Goal: Task Accomplishment & Management: Complete application form

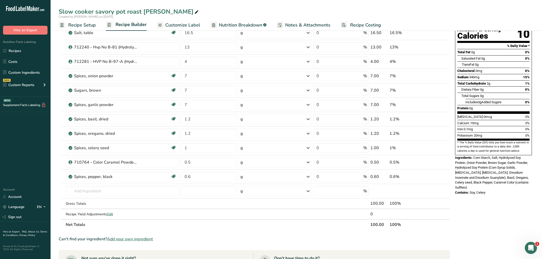
scroll to position [54, 0]
click at [27, 51] on link "Recipes" at bounding box center [25, 51] width 51 height 10
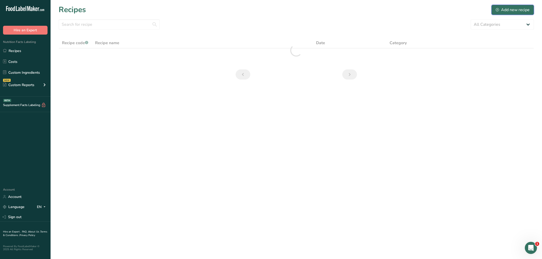
click at [507, 10] on div "Add new recipe" at bounding box center [512, 10] width 34 height 6
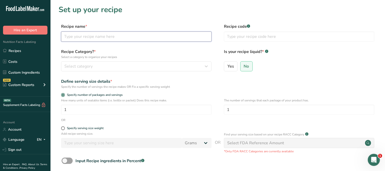
click at [115, 35] on input "text" at bounding box center [136, 37] width 151 height 10
paste input "Chili Mild ([PERSON_NAME])"
type input "Chili Mild ([PERSON_NAME])"
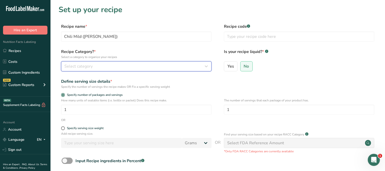
click at [107, 66] on div "Select category" at bounding box center [134, 66] width 141 height 6
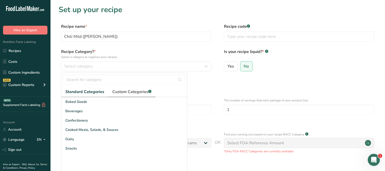
click at [120, 92] on span "Custom Categories .a-a{fill:#347362;}.b-a{fill:#fff;}" at bounding box center [131, 92] width 39 height 6
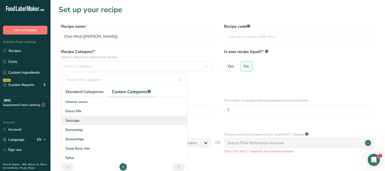
click at [80, 121] on div "Sausage" at bounding box center [124, 120] width 126 height 9
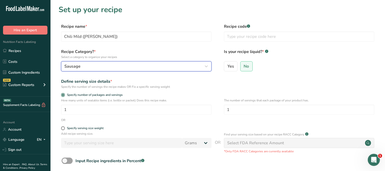
click at [104, 65] on div "Sausage" at bounding box center [134, 66] width 141 height 6
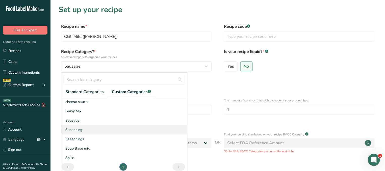
click at [79, 129] on span "Seasoning" at bounding box center [73, 129] width 17 height 5
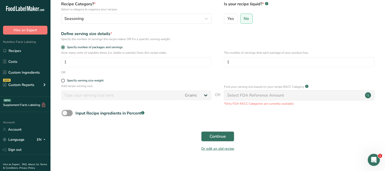
scroll to position [54, 0]
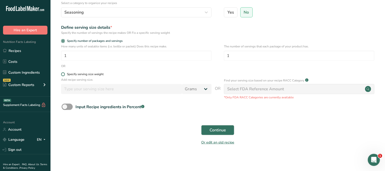
click at [74, 74] on div "Specify serving size weight" at bounding box center [85, 74] width 37 height 4
click at [64, 74] on input "Specify serving size weight" at bounding box center [62, 74] width 3 height 3
radio input "true"
radio input "false"
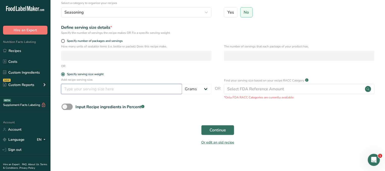
click at [87, 86] on input "number" at bounding box center [121, 89] width 121 height 10
type input "5"
type input "9"
click at [220, 128] on span "Continue" at bounding box center [218, 130] width 16 height 6
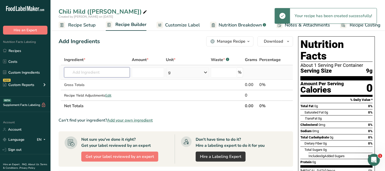
click at [99, 73] on input "text" at bounding box center [97, 72] width 66 height 10
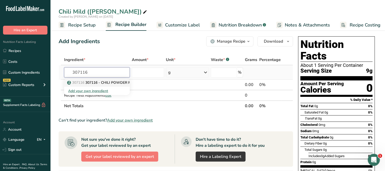
type input "307116"
click at [79, 83] on span "307116" at bounding box center [78, 82] width 12 height 5
type input "307116 - CHILI POWDER PRIMERO 240-LB"
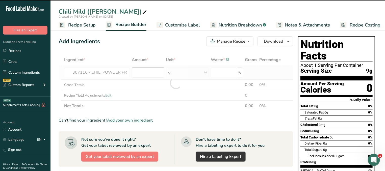
type input "0"
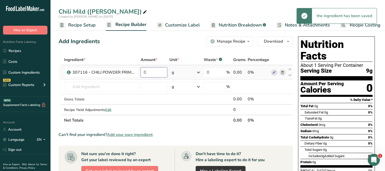
drag, startPoint x: 150, startPoint y: 71, endPoint x: 131, endPoint y: 70, distance: 19.2
click at [141, 70] on input "0" at bounding box center [154, 72] width 27 height 10
type input "23"
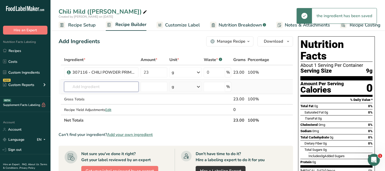
click at [118, 83] on input "text" at bounding box center [101, 87] width 75 height 10
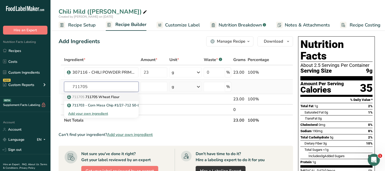
type input "711705"
click at [119, 96] on p "711705 711705 Wheat Flour" at bounding box center [93, 96] width 51 height 5
type input "711705 Wheat Flour"
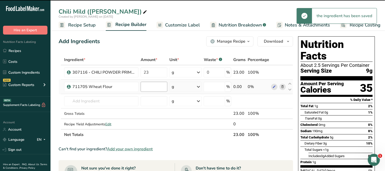
type input "0"
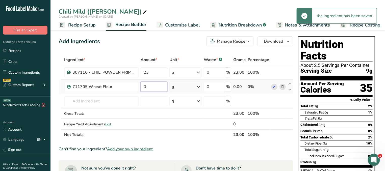
drag, startPoint x: 129, startPoint y: 84, endPoint x: 125, endPoint y: 84, distance: 4.0
click at [141, 84] on input "0" at bounding box center [154, 87] width 27 height 10
type input "13"
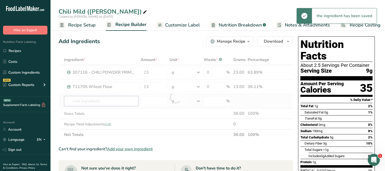
click at [108, 96] on input "text" at bounding box center [101, 101] width 75 height 10
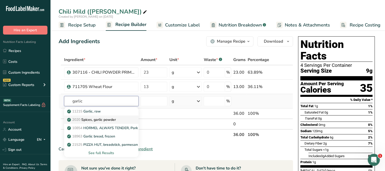
type input "garlic"
click at [109, 119] on p "2020 Spices, garlic powder" at bounding box center [92, 119] width 48 height 5
type input "Spices, garlic powder"
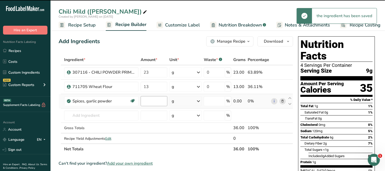
type input "0"
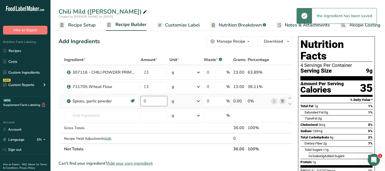
drag, startPoint x: 152, startPoint y: 99, endPoint x: 134, endPoint y: 99, distance: 17.7
click at [141, 99] on input "0" at bounding box center [154, 101] width 27 height 10
type input "13"
click at [108, 115] on input "text" at bounding box center [101, 116] width 75 height 10
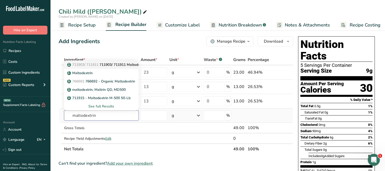
type input "maltodextrin"
click at [121, 65] on p "711903/ 711911 711903/ 711911 Maltodextrin" at bounding box center [107, 64] width 79 height 5
type input "711903/ 711911 Maltodextrin"
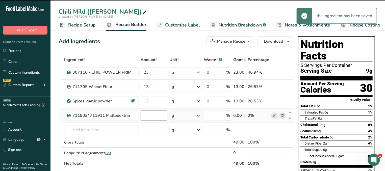
type input "0"
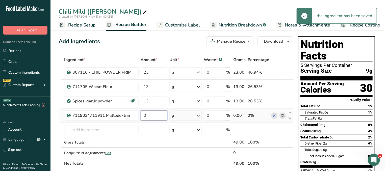
drag, startPoint x: 151, startPoint y: 116, endPoint x: 137, endPoint y: 116, distance: 14.4
click at [141, 116] on input "0" at bounding box center [154, 116] width 27 height 10
type input "13"
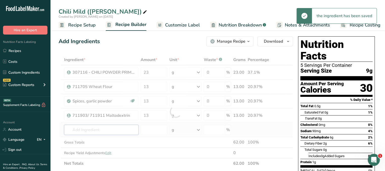
click at [108, 127] on input "text" at bounding box center [101, 130] width 75 height 10
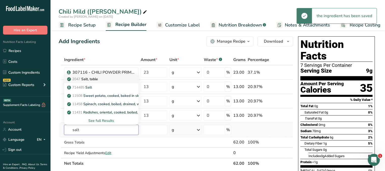
type input "salt"
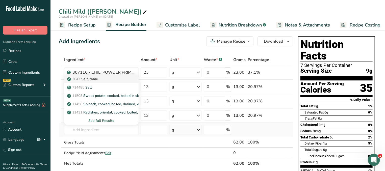
click at [106, 78] on div "2047 Salt, table" at bounding box center [97, 79] width 58 height 5
type input "Salt, table"
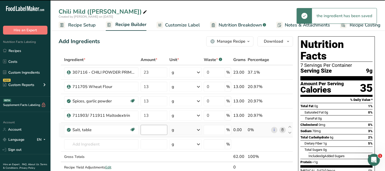
type input "0"
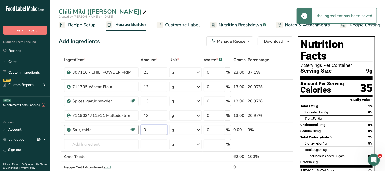
drag, startPoint x: 151, startPoint y: 129, endPoint x: 131, endPoint y: 132, distance: 20.8
click at [141, 128] on input "0" at bounding box center [154, 130] width 27 height 10
type input "12"
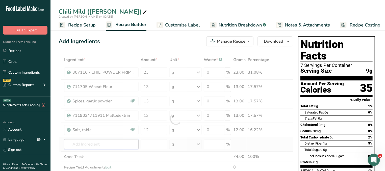
click at [83, 147] on input "text" at bounding box center [101, 144] width 75 height 10
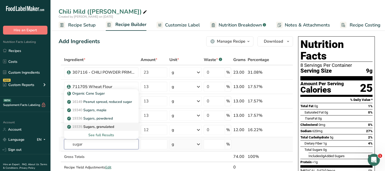
type input "sugar"
click at [104, 126] on p "19335 [GEOGRAPHIC_DATA], granulated" at bounding box center [91, 126] width 46 height 5
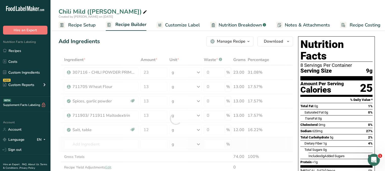
type input "Sugars, granulated"
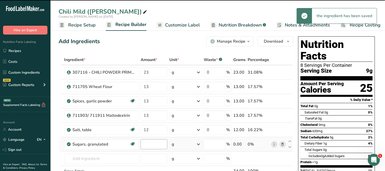
type input "0"
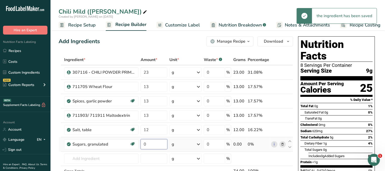
drag, startPoint x: 149, startPoint y: 142, endPoint x: 126, endPoint y: 144, distance: 23.6
click at [141, 144] on input "0" at bounding box center [154, 144] width 27 height 10
type input "11"
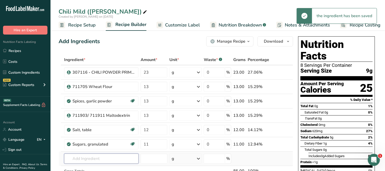
click at [81, 156] on input "text" at bounding box center [101, 159] width 75 height 10
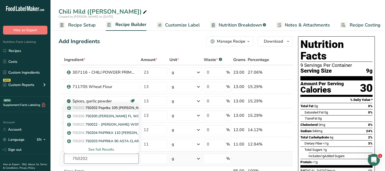
type input "750202"
click at [109, 108] on p "750202 750202 Paprika 105 [PERSON_NAME] w/[PERSON_NAME] Extract" at bounding box center [130, 107] width 125 height 5
type input "750202 Paprika 105 [PERSON_NAME] w/[PERSON_NAME] Extract"
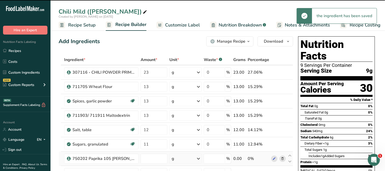
type input "0"
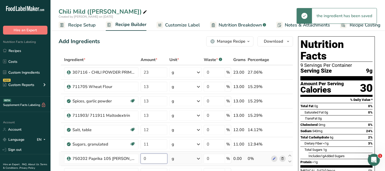
drag, startPoint x: 154, startPoint y: 160, endPoint x: 130, endPoint y: 158, distance: 24.1
click at [141, 158] on input "0" at bounding box center [154, 159] width 27 height 10
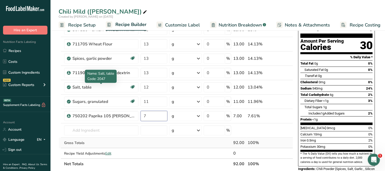
scroll to position [54, 0]
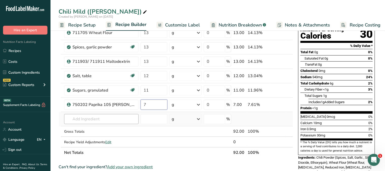
type input "7"
click at [109, 117] on input "text" at bounding box center [101, 119] width 75 height 10
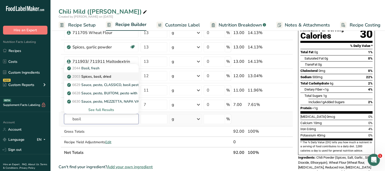
type input "basil"
click at [103, 74] on p "2003 Spices, basil, dried" at bounding box center [89, 76] width 43 height 5
type input "Spices, basil, dried"
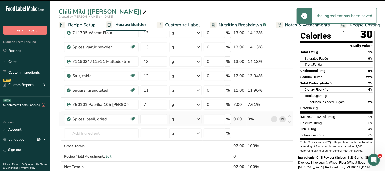
type input "0"
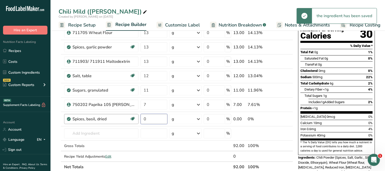
drag, startPoint x: 149, startPoint y: 118, endPoint x: 135, endPoint y: 119, distance: 14.4
click at [141, 119] on input "0" at bounding box center [154, 119] width 27 height 10
type input "4"
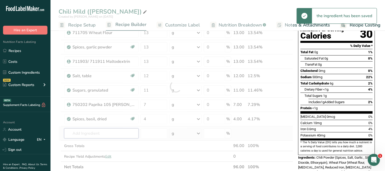
click at [92, 131] on input "text" at bounding box center [101, 134] width 75 height 10
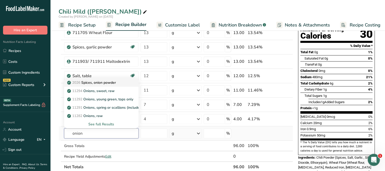
type input "onion"
click at [99, 82] on p "2026 Spices, onion powder" at bounding box center [92, 82] width 48 height 5
type input "Spices, onion powder"
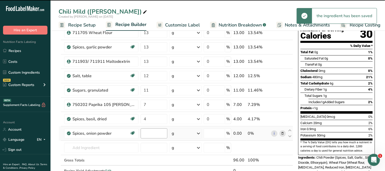
type input "0"
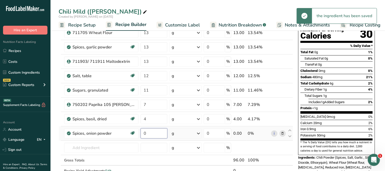
drag, startPoint x: 154, startPoint y: 133, endPoint x: 138, endPoint y: 133, distance: 16.4
click at [141, 133] on input "0" at bounding box center [154, 134] width 27 height 10
type input "3"
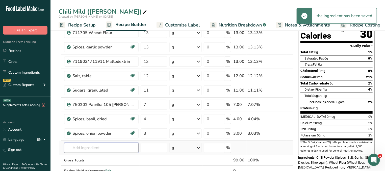
click at [89, 147] on input "text" at bounding box center [101, 148] width 75 height 10
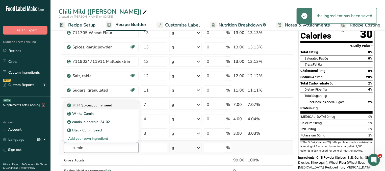
type input "cumin"
click at [108, 103] on p "2014 Spices, cumin seed" at bounding box center [90, 105] width 44 height 5
type input "Spices, cumin seed"
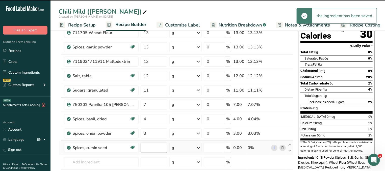
type input "0"
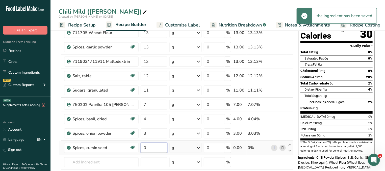
drag, startPoint x: 150, startPoint y: 147, endPoint x: 134, endPoint y: 147, distance: 16.4
click at [141, 147] on input "0" at bounding box center [154, 148] width 27 height 10
type input "1"
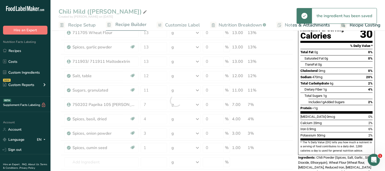
click at [341, 158] on span "Chili Powder (Spices, Salt, Garlic , Silicon Dioxide, Ethoxyquin), Wheat Flour …" at bounding box center [336, 170] width 77 height 29
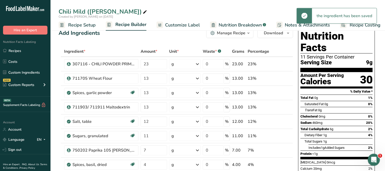
scroll to position [0, 0]
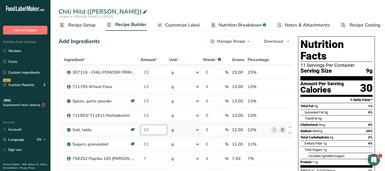
drag, startPoint x: 162, startPoint y: 128, endPoint x: 122, endPoint y: 129, distance: 39.4
click at [141, 129] on input "12" at bounding box center [154, 130] width 27 height 10
type input "10"
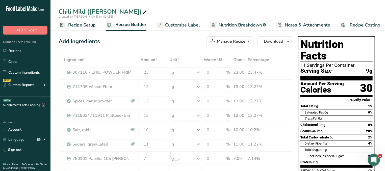
click at [336, 134] on div "Total Carbohydrate 6g 2%" at bounding box center [337, 137] width 72 height 6
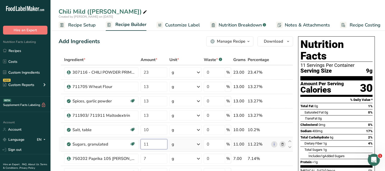
drag, startPoint x: 155, startPoint y: 144, endPoint x: 133, endPoint y: 144, distance: 22.0
click at [141, 144] on input "11" at bounding box center [154, 144] width 27 height 10
type input "10"
click at [335, 147] on div "Total Sugars 1g" at bounding box center [339, 150] width 68 height 6
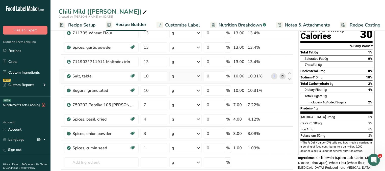
scroll to position [54, 0]
drag, startPoint x: 155, startPoint y: 133, endPoint x: 111, endPoint y: 135, distance: 44.0
click at [141, 135] on input "3" at bounding box center [154, 134] width 27 height 10
type input "6"
click at [326, 129] on section "[MEDICAL_DATA] 0mcg 0% Calcium 20mg 2% Iron 1mg 6% Potassium 50mg 2%" at bounding box center [337, 127] width 72 height 27
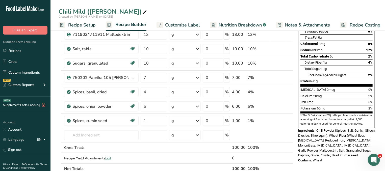
scroll to position [27, 0]
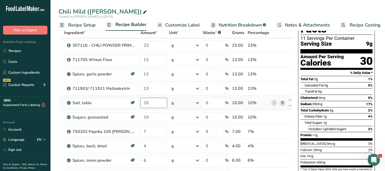
click at [156, 101] on input "10" at bounding box center [154, 103] width 27 height 10
type input "10.5"
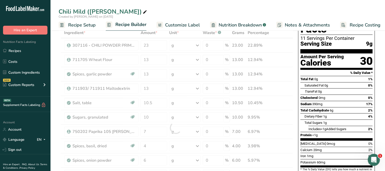
click at [331, 128] on section "Total Fat 0g 1% Saturated Fat 0g 0% Trans Fat 0g [MEDICAL_DATA] 0mg 0% Sodium 3…" at bounding box center [337, 108] width 72 height 65
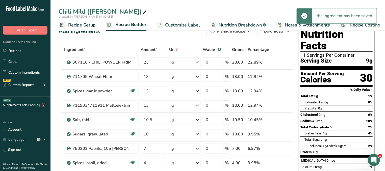
scroll to position [0, 0]
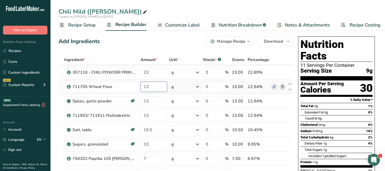
click at [153, 90] on input "13" at bounding box center [154, 87] width 27 height 10
type input "12.5"
click at [352, 134] on div "Total Carbohydrate 6g 2%" at bounding box center [337, 137] width 72 height 6
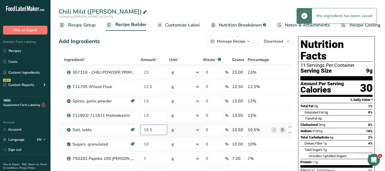
click at [159, 131] on input "10.5" at bounding box center [154, 130] width 27 height 10
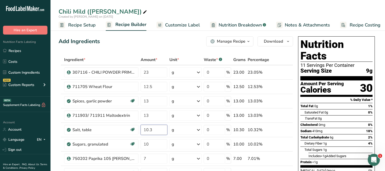
type input "10.3"
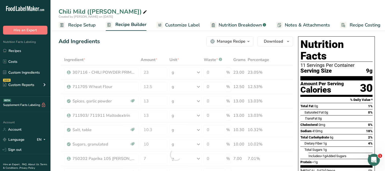
click at [335, 140] on div "Dietary Fiber 1g 4%" at bounding box center [339, 143] width 68 height 6
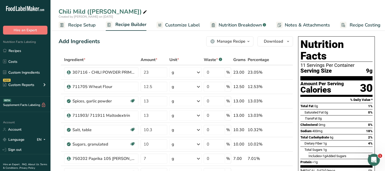
click at [337, 115] on div "Trans Fat 0g" at bounding box center [339, 118] width 68 height 6
click at [155, 87] on input "12.5" at bounding box center [154, 87] width 27 height 10
type input "12.7"
click at [312, 123] on span "Cholesterol" at bounding box center [309, 125] width 17 height 4
